Goal: Navigation & Orientation: Find specific page/section

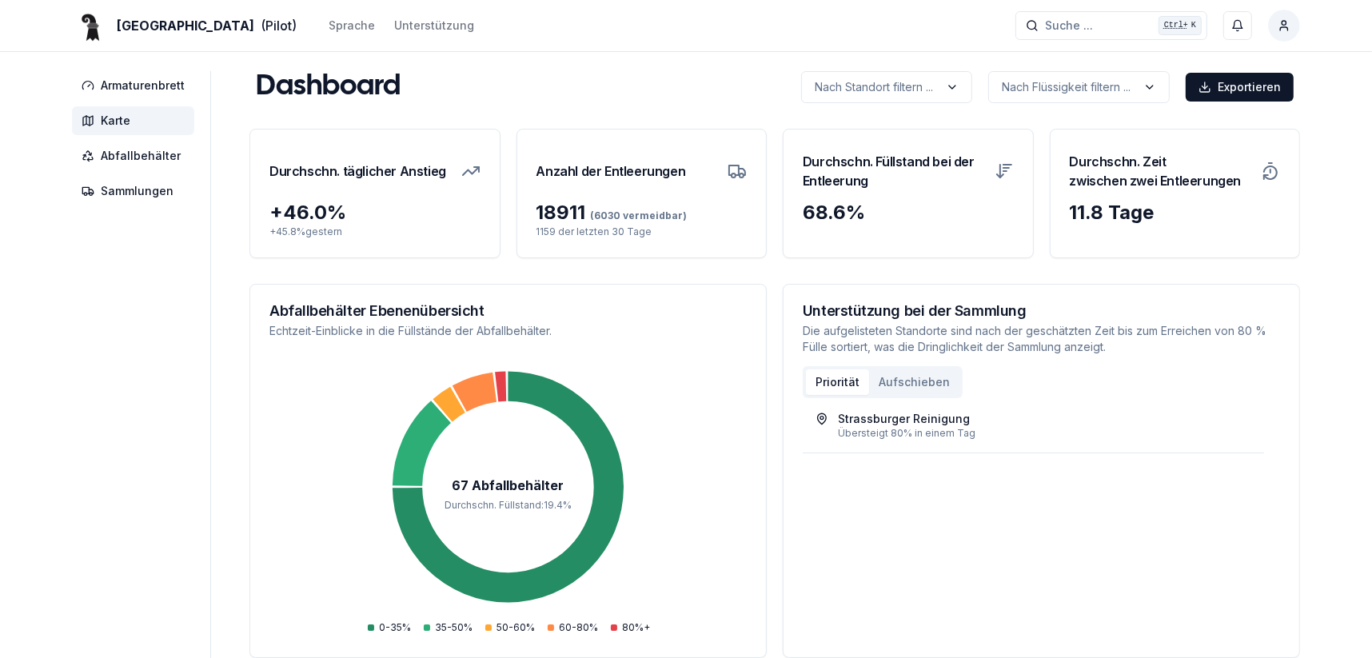
click at [116, 120] on span "Karte" at bounding box center [116, 121] width 30 height 16
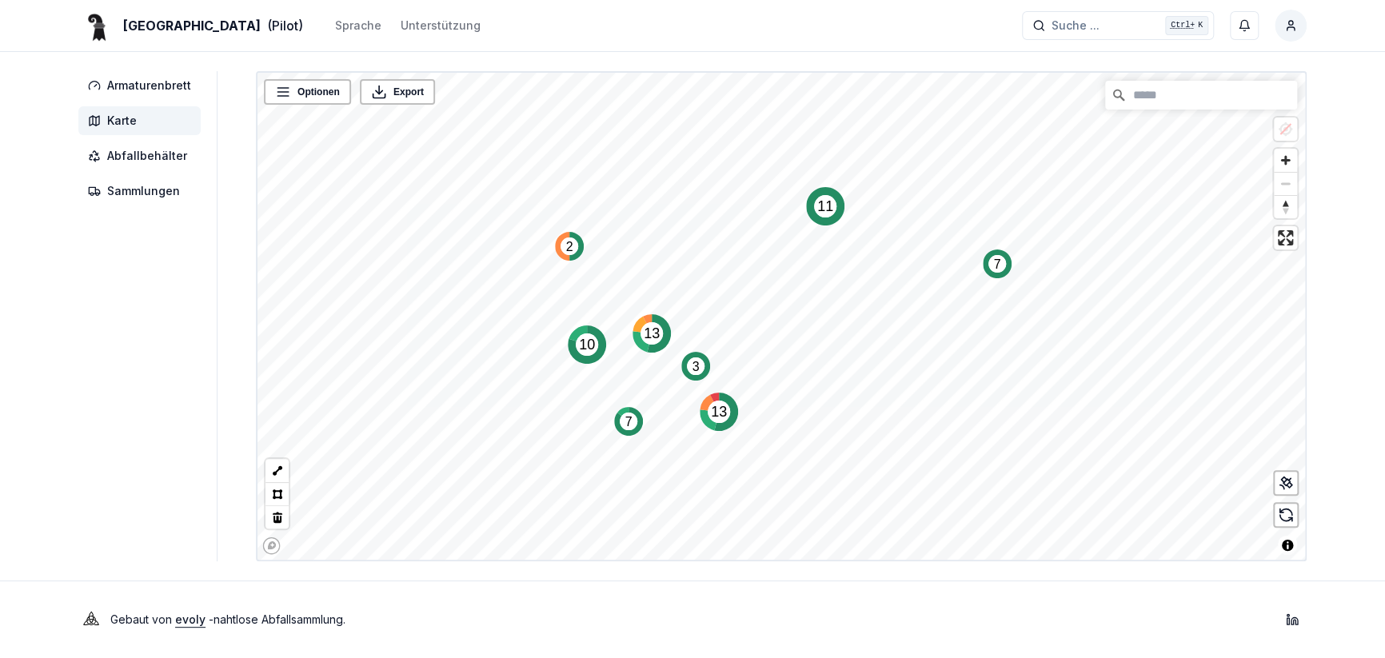
click at [832, 201] on circle "Map marker" at bounding box center [825, 206] width 22 height 22
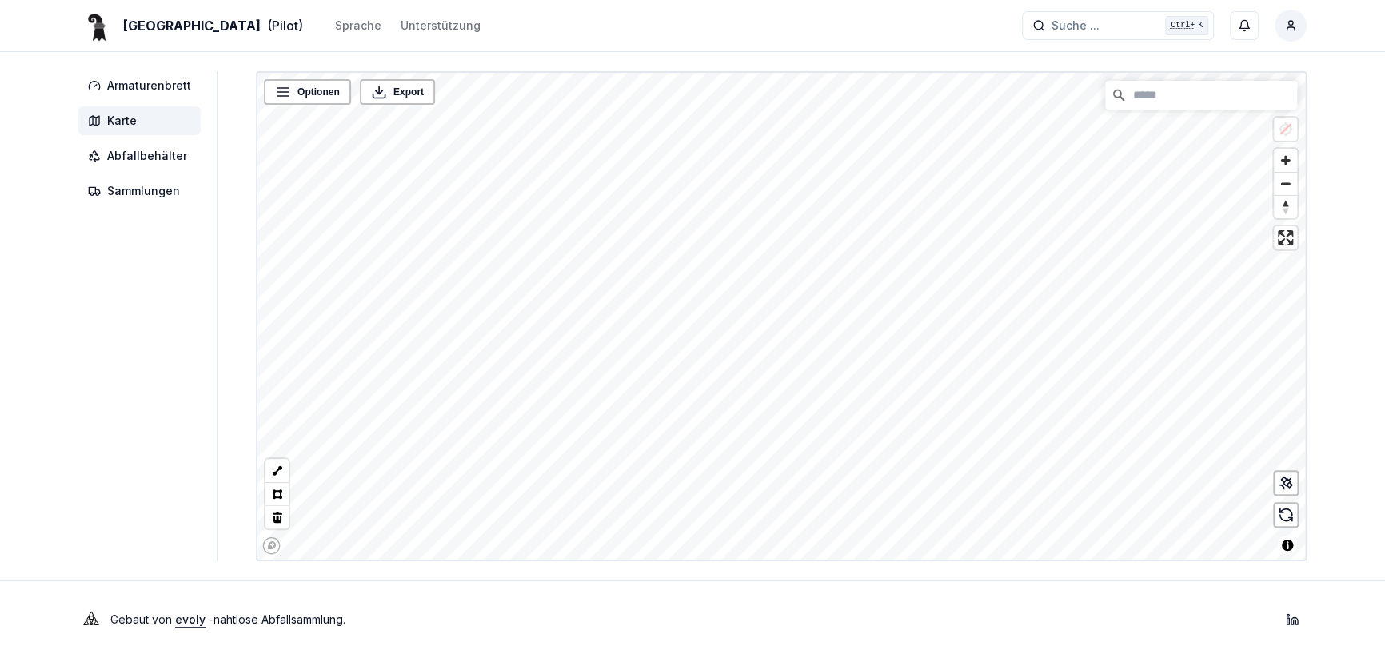
click at [748, 589] on div "Basel (Pilot) Sprache Unterstützung Suche ... Suche ... Ctrl+ K [PERSON_NAME] A…" at bounding box center [692, 329] width 1385 height 658
click at [739, 409] on div "Basel (Pilot) Sprache Unterstützung Suche ... Suche ... Ctrl+ K [PERSON_NAME] A…" at bounding box center [692, 329] width 1385 height 658
drag, startPoint x: 752, startPoint y: 584, endPoint x: 203, endPoint y: 416, distance: 573.7
click at [35, 431] on div "Basel (Pilot) Sprache Unterstützung Suche ... Suche ... Ctrl+ K [PERSON_NAME] A…" at bounding box center [692, 329] width 1385 height 658
click at [231, 400] on div "Armaturenbrett Karte Abfallbehälter Sammlungen Optionen Export © Mapbox © OpenS…" at bounding box center [692, 316] width 1279 height 490
